Goal: Task Accomplishment & Management: Use online tool/utility

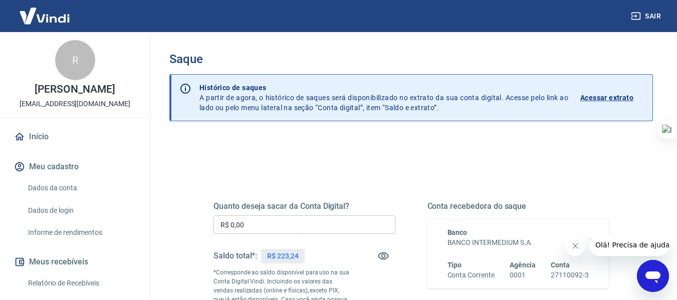
click at [274, 219] on input "R$ 0,00" at bounding box center [305, 225] width 182 height 19
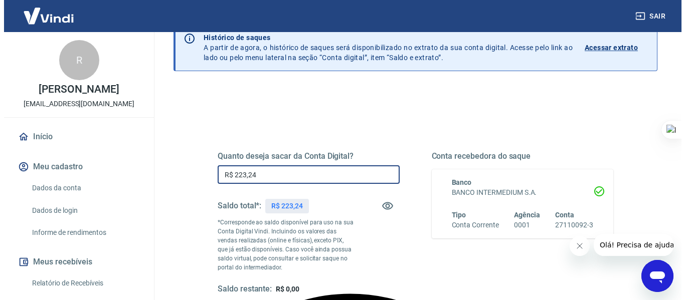
scroll to position [150, 0]
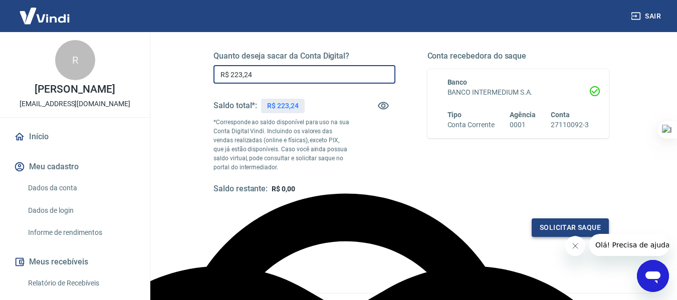
type input "R$ 223,24"
click at [543, 227] on button "Solicitar saque" at bounding box center [570, 228] width 77 height 19
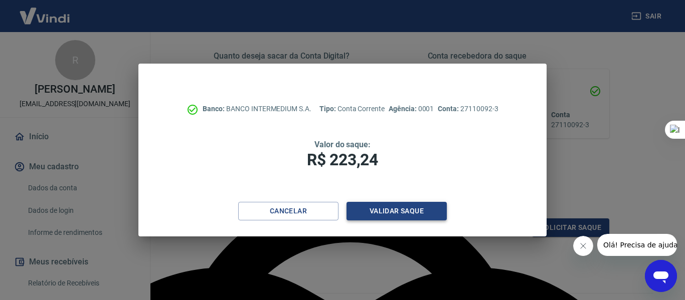
click at [428, 211] on button "Validar saque" at bounding box center [396, 211] width 100 height 19
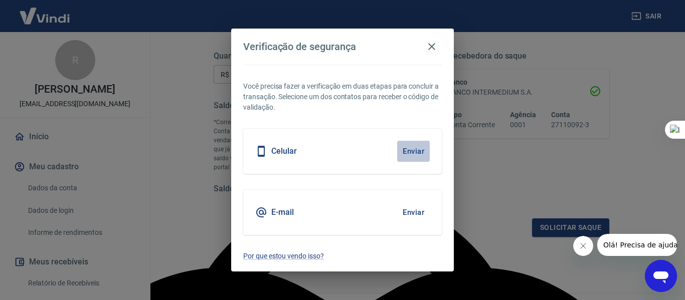
click at [416, 148] on button "Enviar" at bounding box center [413, 151] width 33 height 21
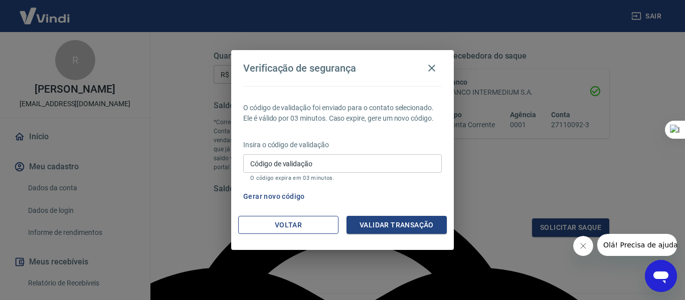
click at [307, 223] on button "Voltar" at bounding box center [288, 225] width 100 height 19
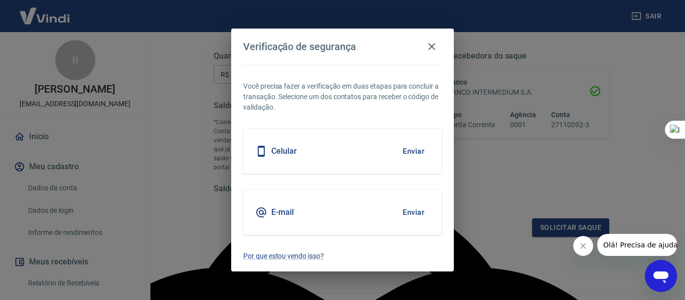
click at [410, 212] on button "Enviar" at bounding box center [413, 212] width 33 height 21
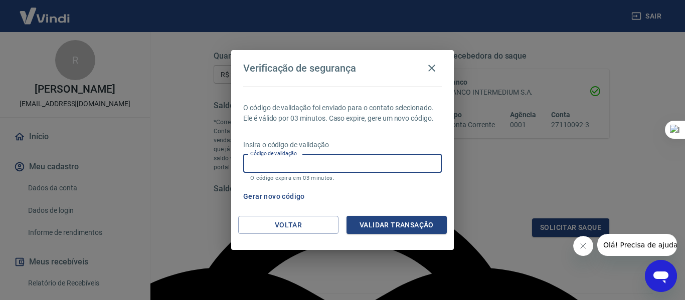
click at [327, 163] on input "Código de validação" at bounding box center [342, 163] width 198 height 19
type input "799030"
click at [364, 226] on button "Validar transação" at bounding box center [396, 225] width 100 height 19
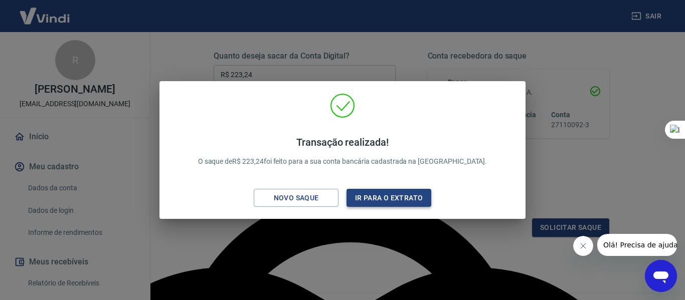
click at [361, 197] on button "Ir para o extrato" at bounding box center [388, 198] width 85 height 19
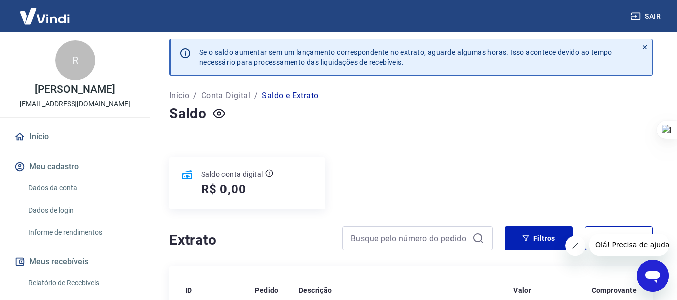
scroll to position [219, 0]
